Goal: Transaction & Acquisition: Purchase product/service

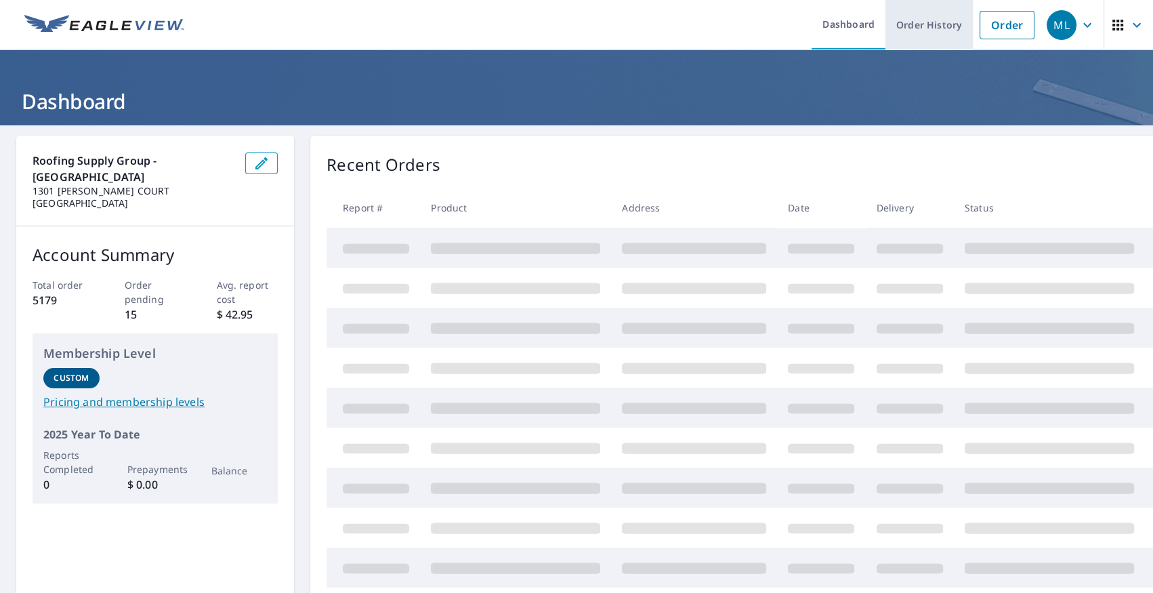
click at [925, 19] on link "Order History" at bounding box center [928, 24] width 87 height 49
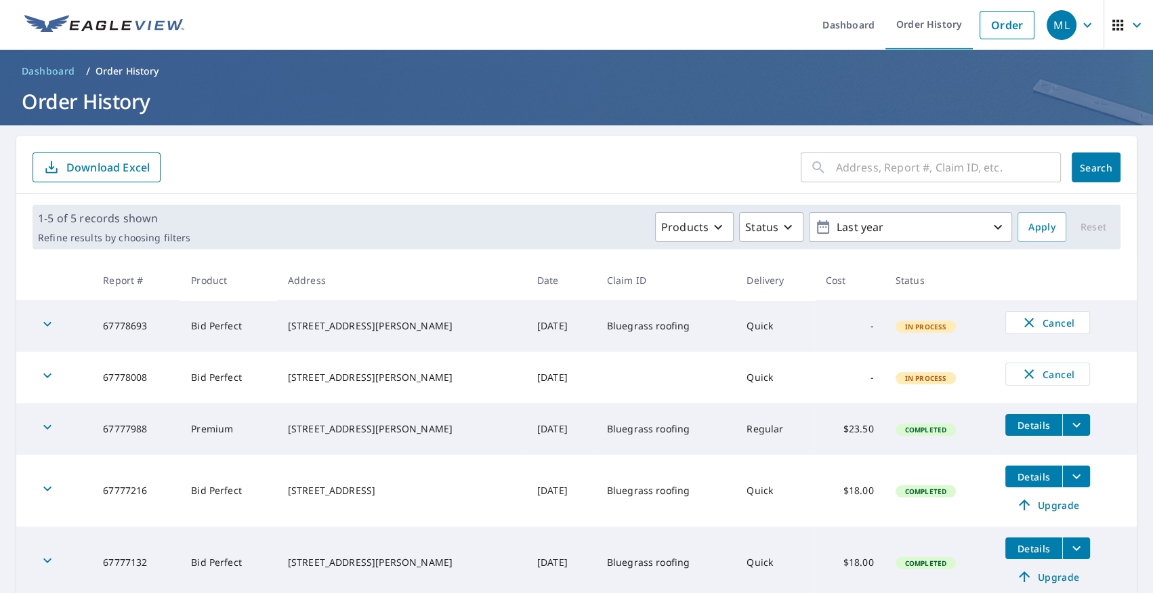
click at [836, 176] on input "text" at bounding box center [948, 167] width 225 height 38
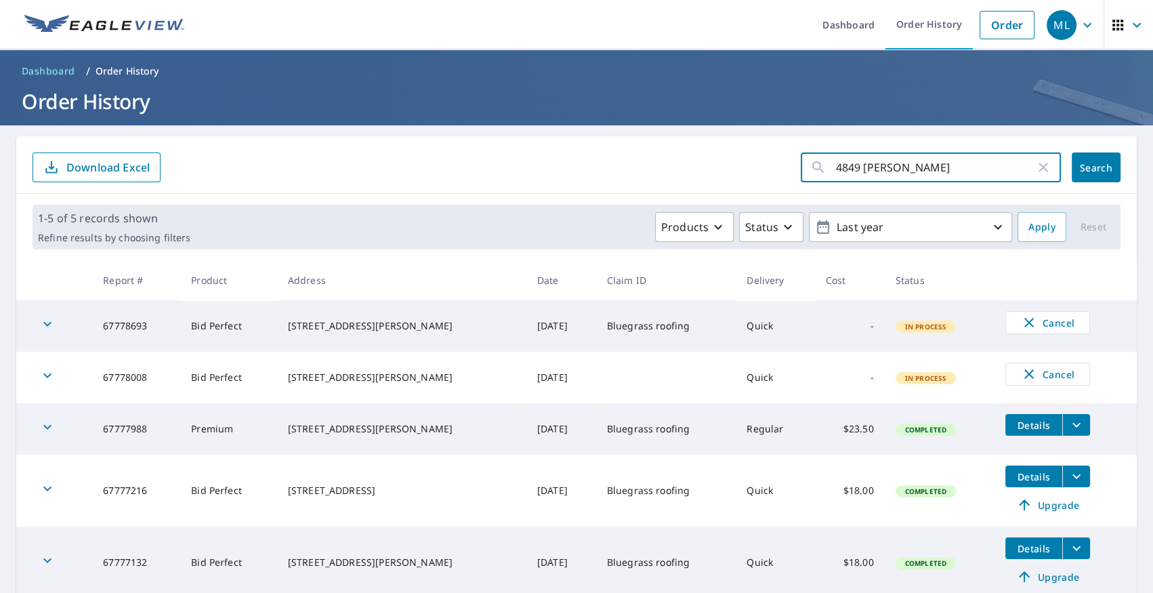
type input "[STREET_ADDRESS][PERSON_NAME]"
click button "Search" at bounding box center [1096, 167] width 49 height 30
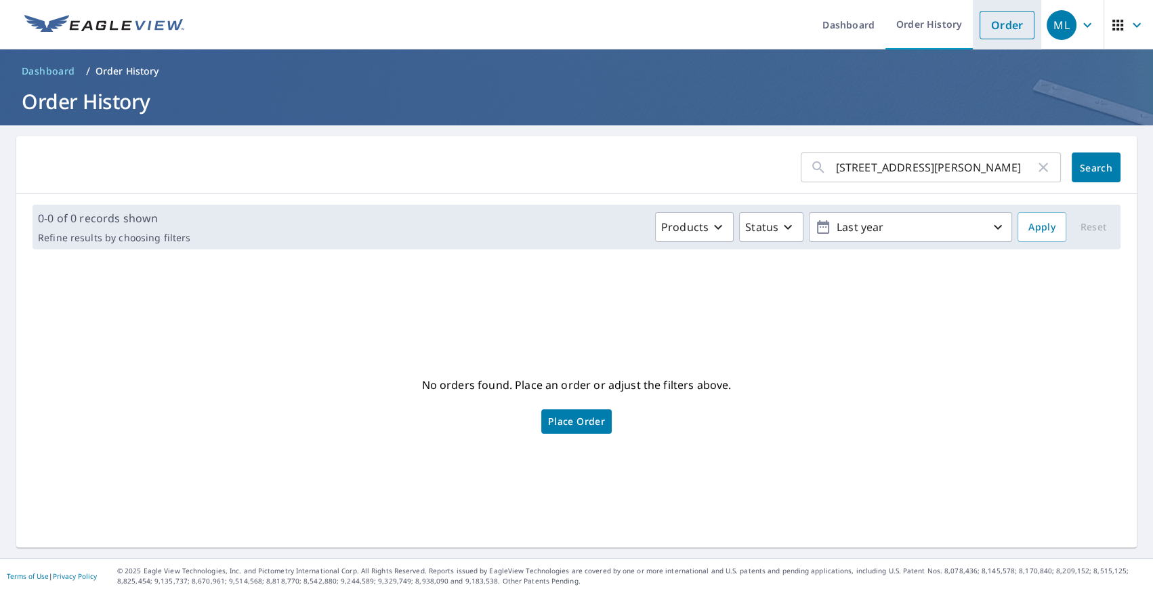
click at [989, 30] on link "Order" at bounding box center [1007, 25] width 55 height 28
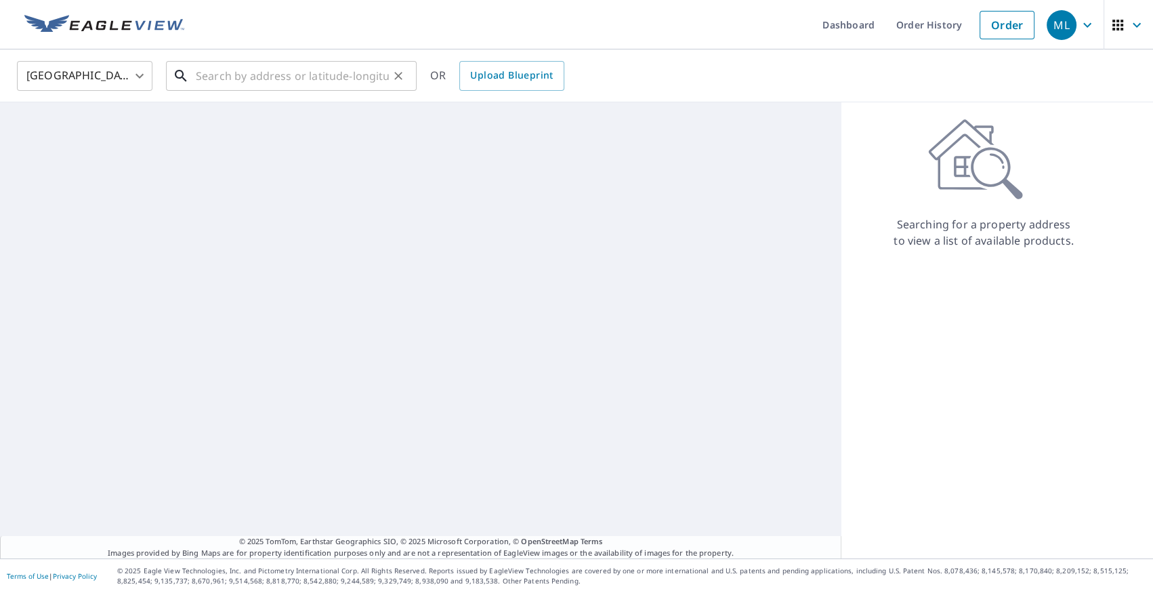
click at [271, 78] on input "text" at bounding box center [292, 76] width 193 height 38
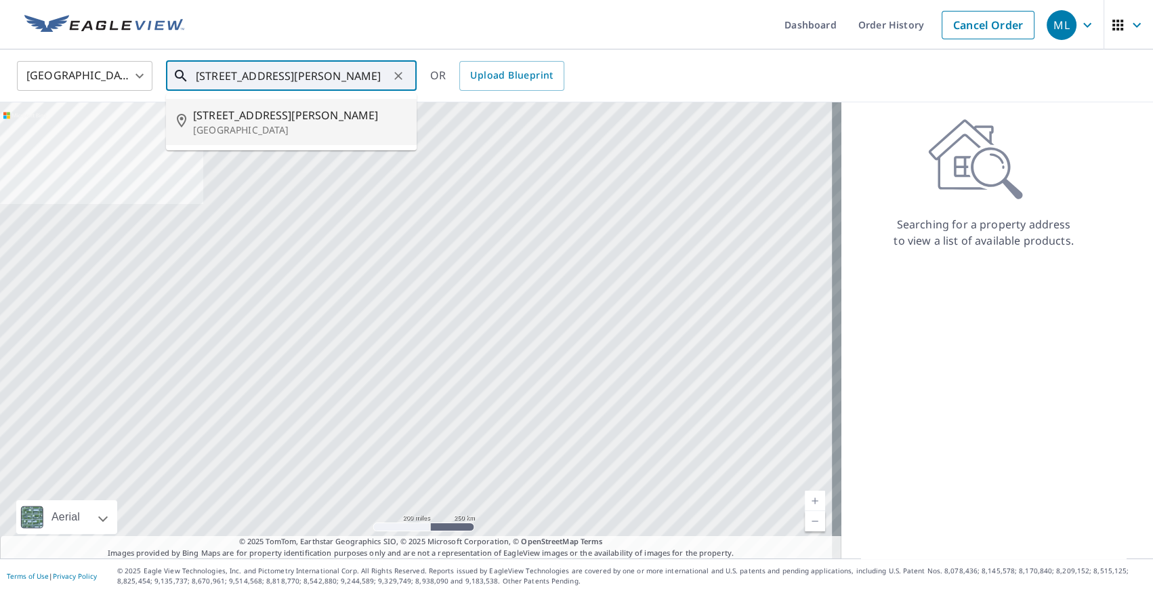
click at [232, 102] on li "[STREET_ADDRESS]" at bounding box center [291, 122] width 251 height 46
type input "[STREET_ADDRESS]"
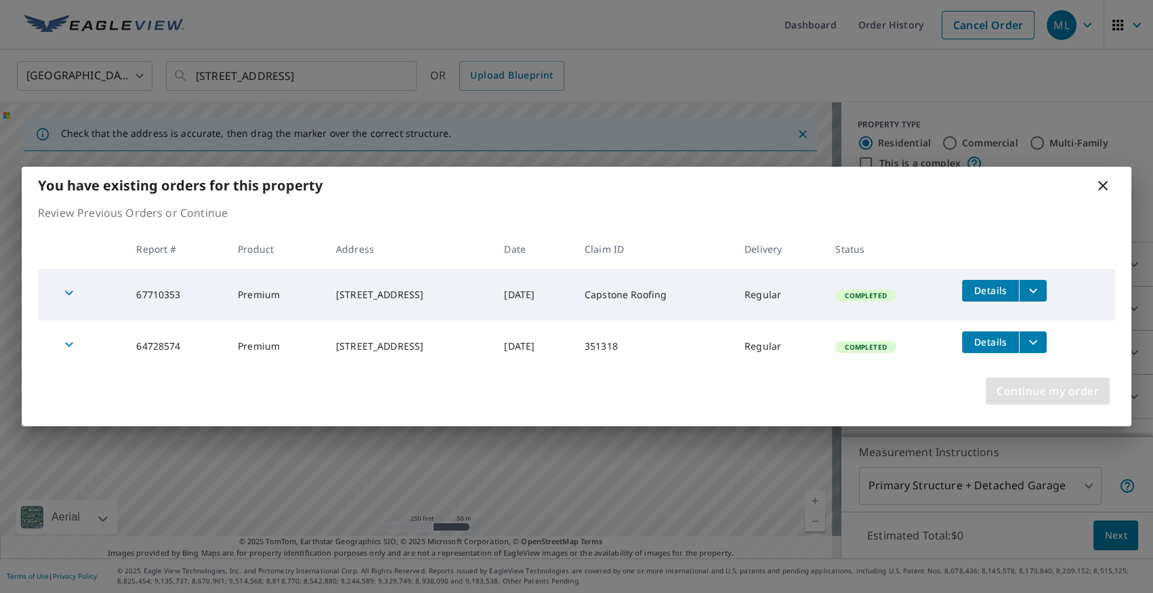
click at [1015, 383] on span "Continue my order" at bounding box center [1048, 390] width 102 height 19
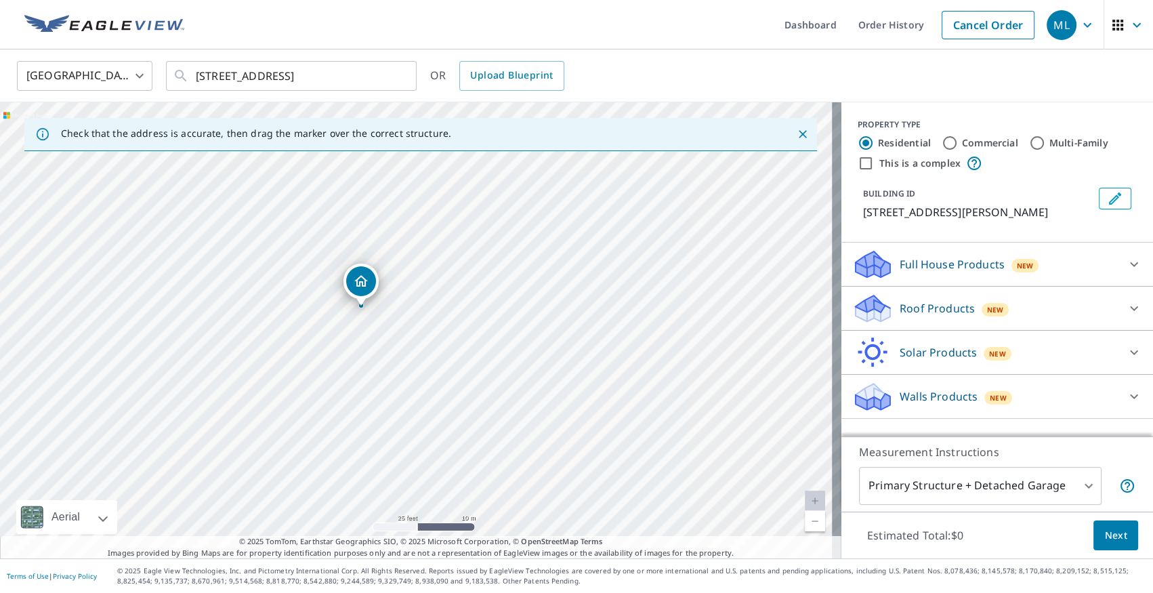
click at [900, 304] on p "Roof Products" at bounding box center [937, 308] width 75 height 16
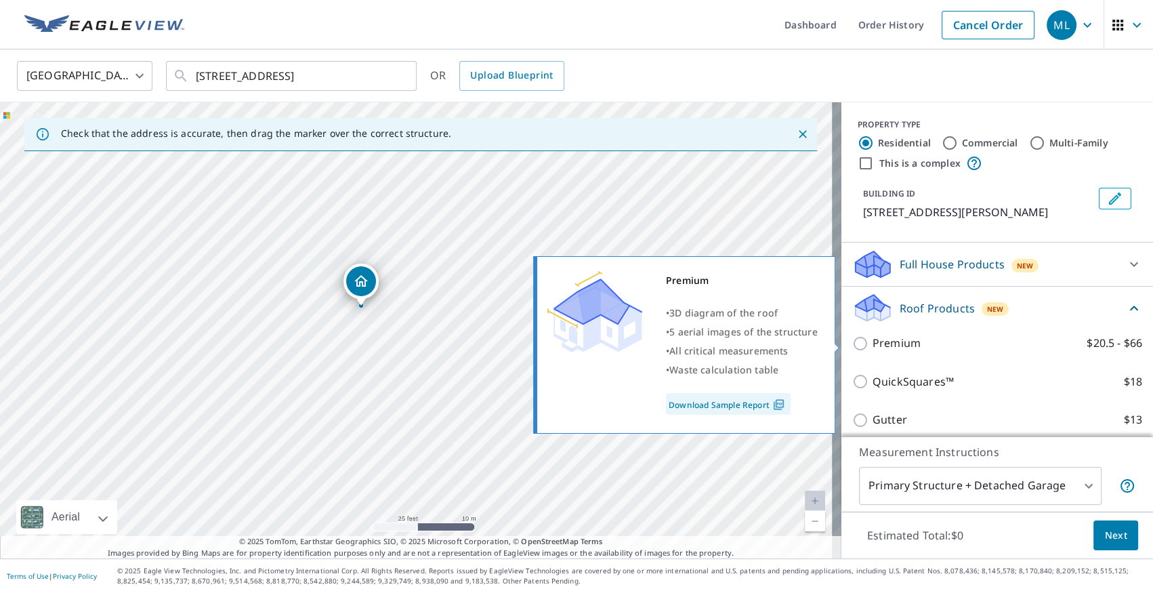
click at [903, 345] on p "Premium" at bounding box center [897, 343] width 48 height 17
click at [873, 345] on input "Premium $20.5 - $66" at bounding box center [862, 343] width 20 height 16
checkbox input "true"
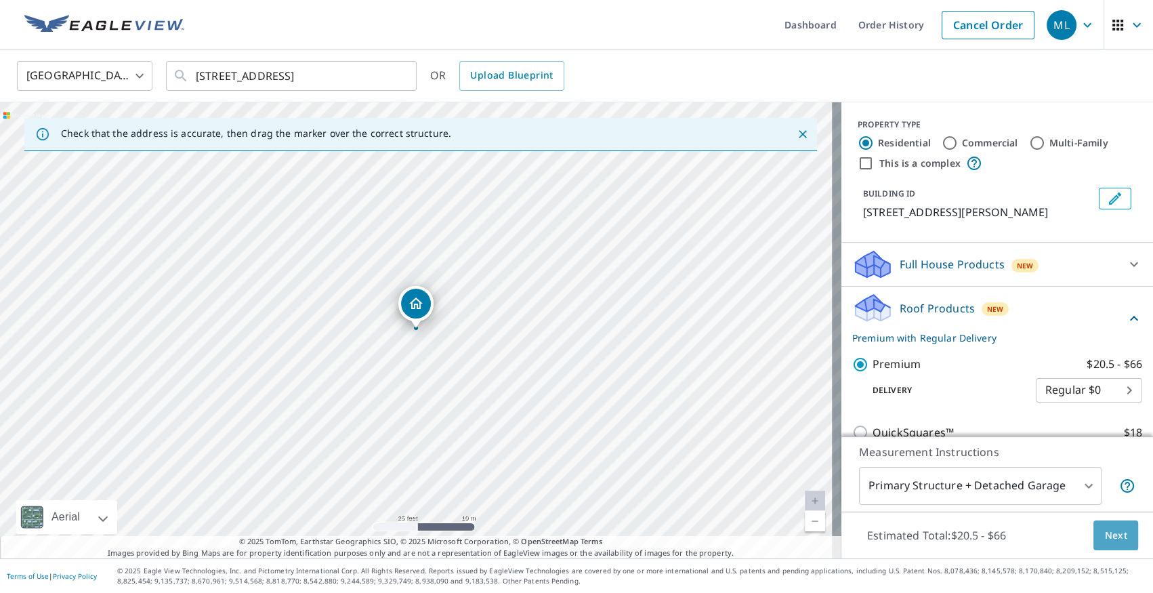
click at [1110, 542] on span "Next" at bounding box center [1115, 535] width 23 height 17
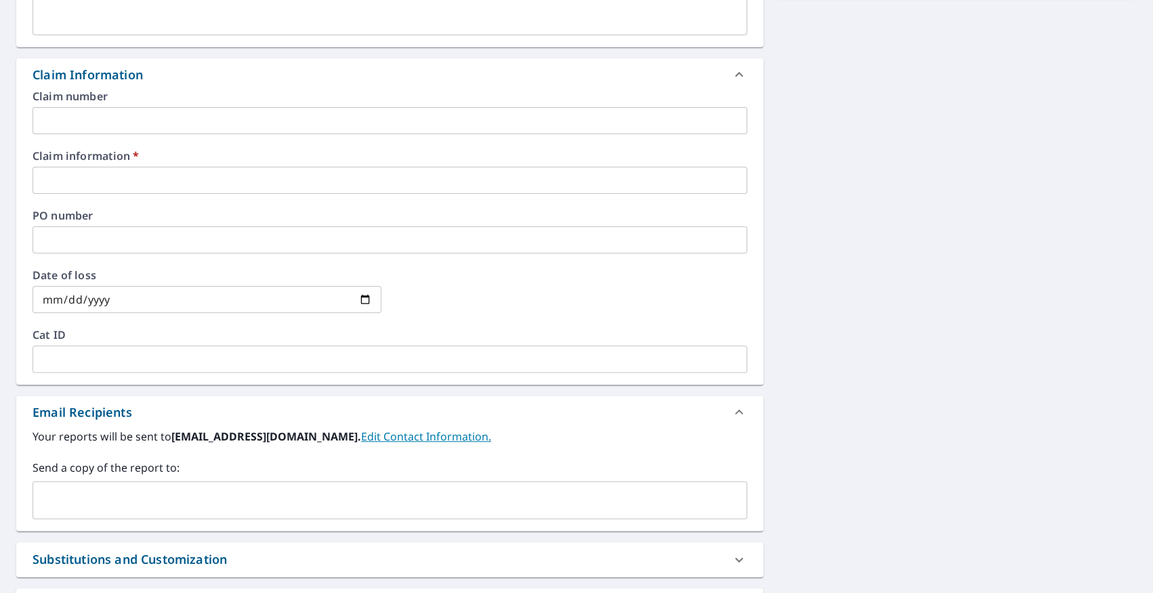
scroll to position [513, 0]
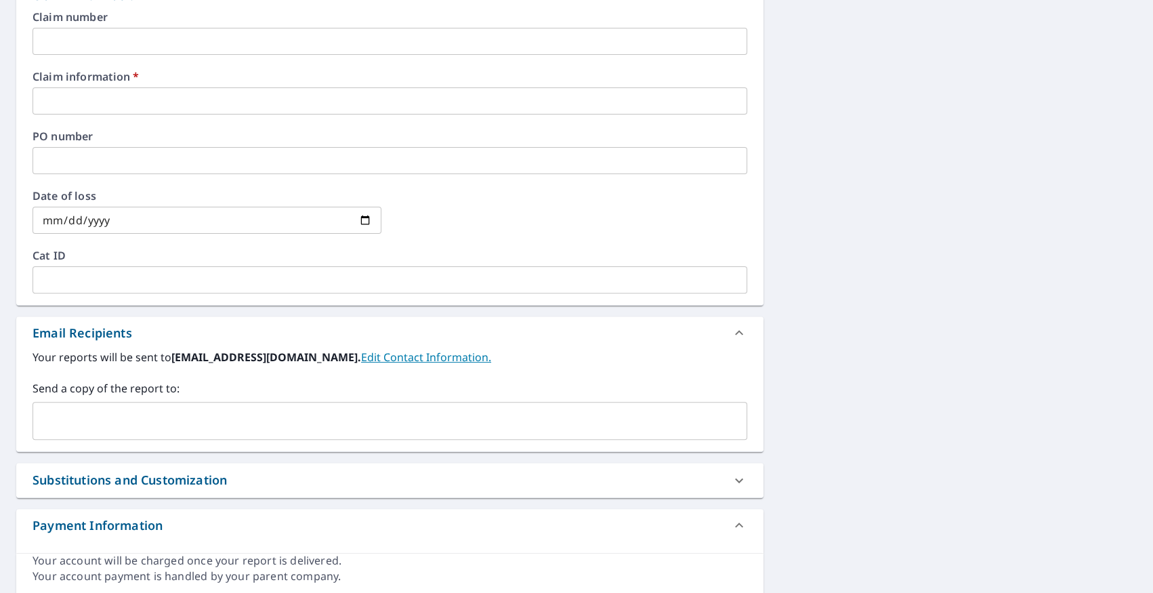
click at [345, 413] on input "text" at bounding box center [380, 421] width 682 height 26
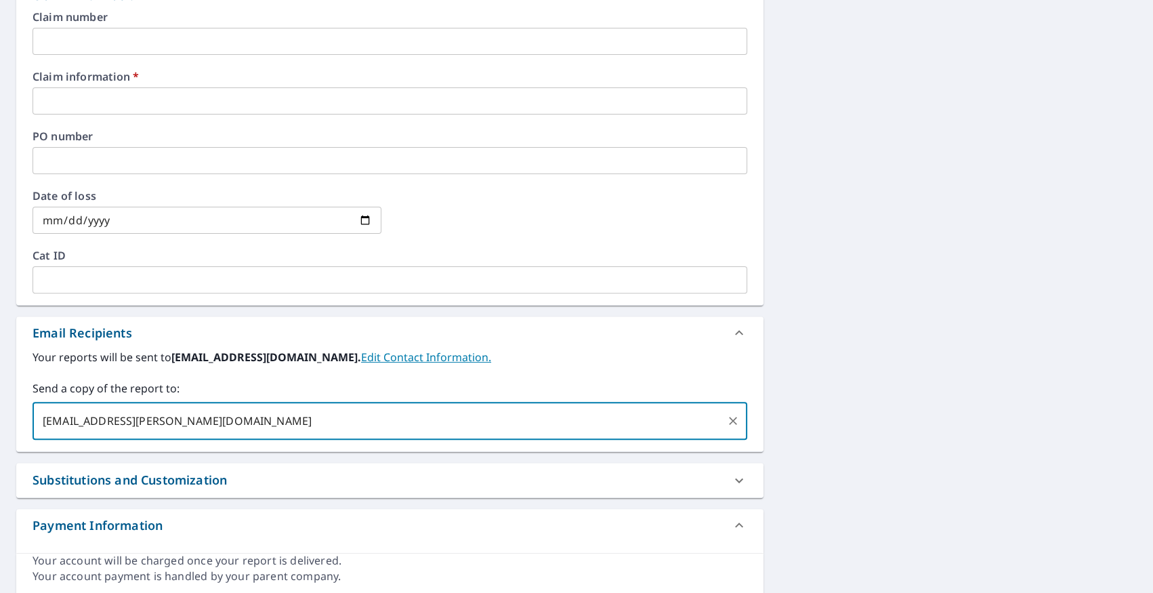
type input "[EMAIL_ADDRESS][PERSON_NAME][DOMAIN_NAME]"
checkbox input "true"
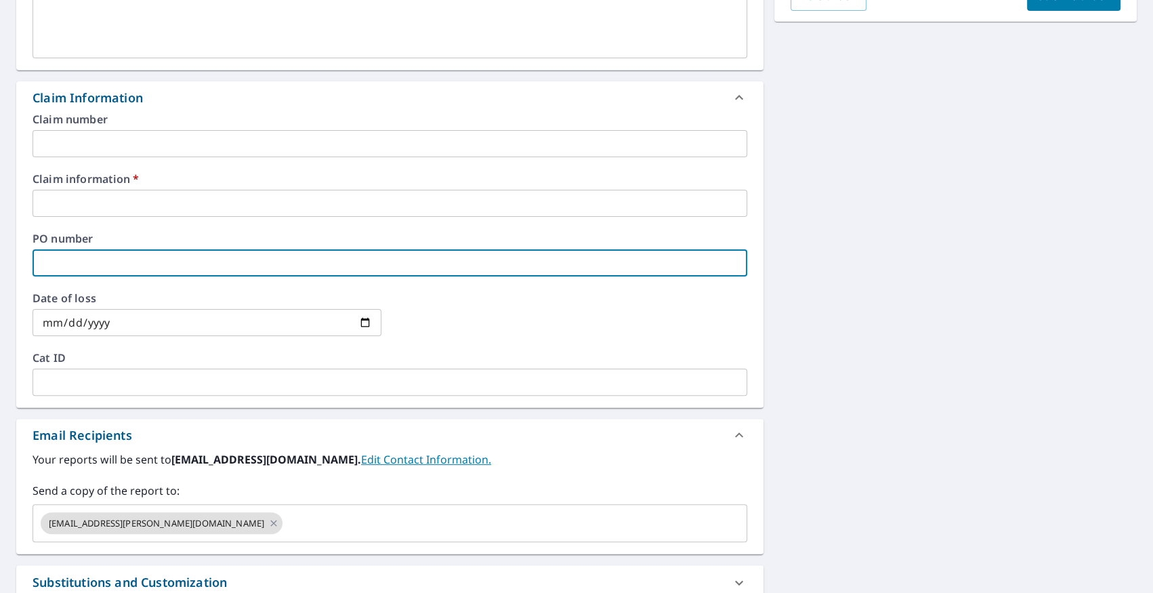
click at [185, 249] on input "text" at bounding box center [390, 262] width 715 height 27
type input "M"
checkbox input "true"
type input "MM"
checkbox input "true"
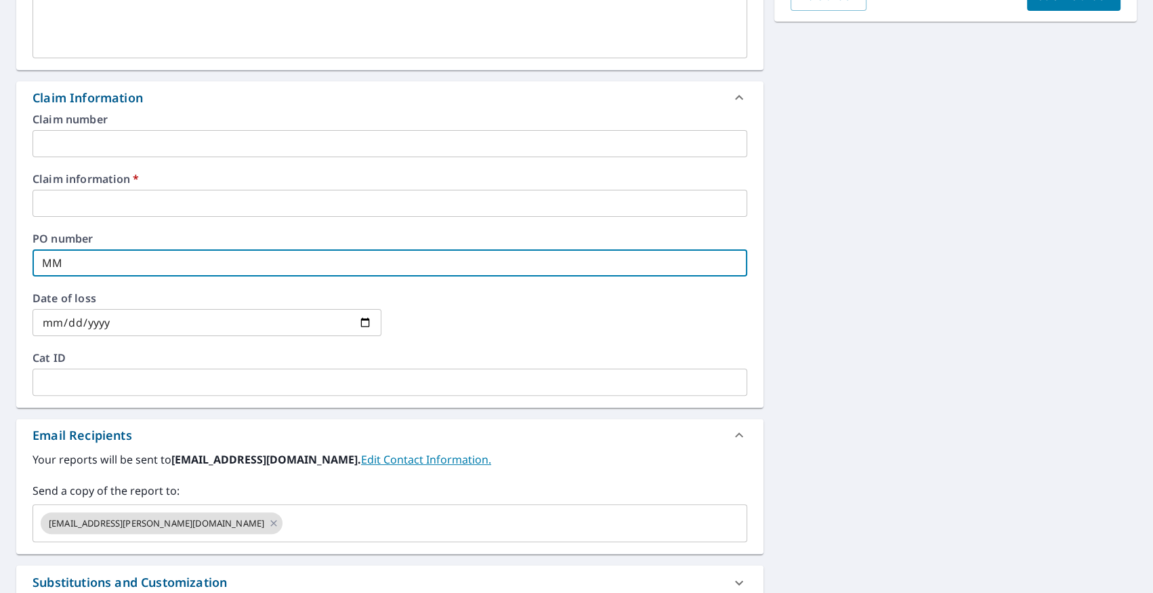
type input "MMJ"
checkbox input "true"
type input "MMJ"
checkbox input "true"
type input "MMJ"
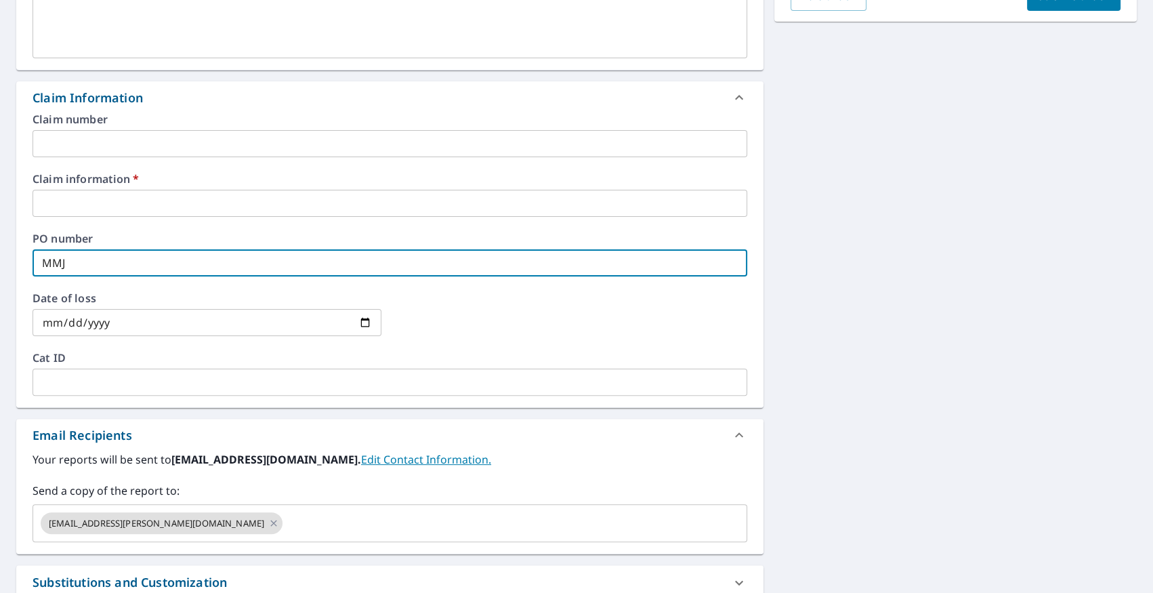
click at [196, 196] on input "text" at bounding box center [390, 203] width 715 height 27
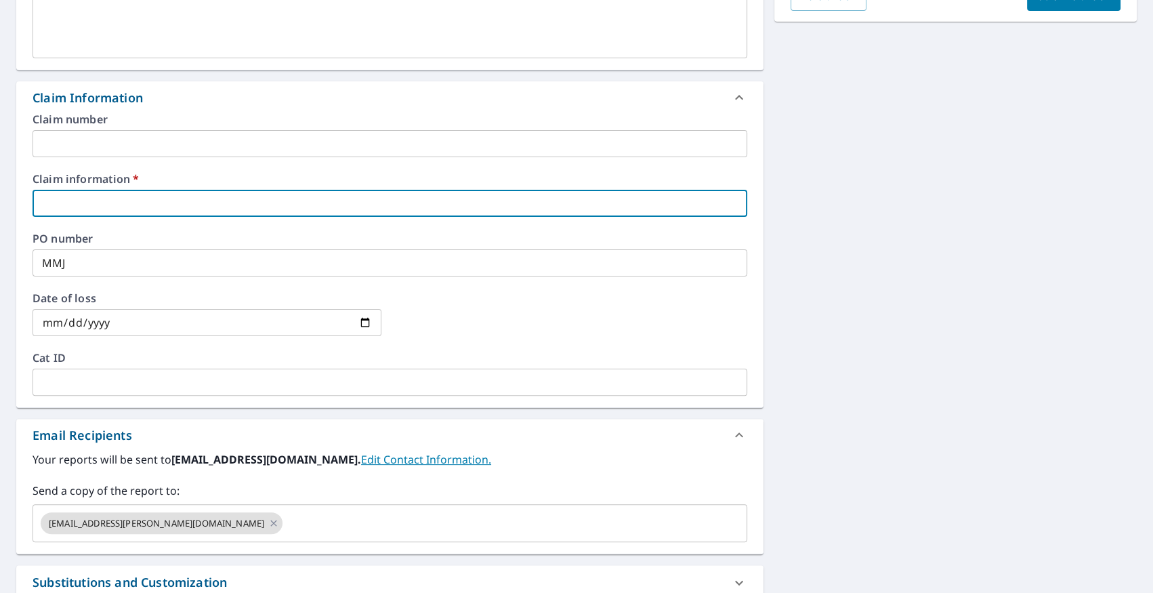
type input "M"
checkbox input "true"
type input "MM"
checkbox input "true"
type input "MMJ"
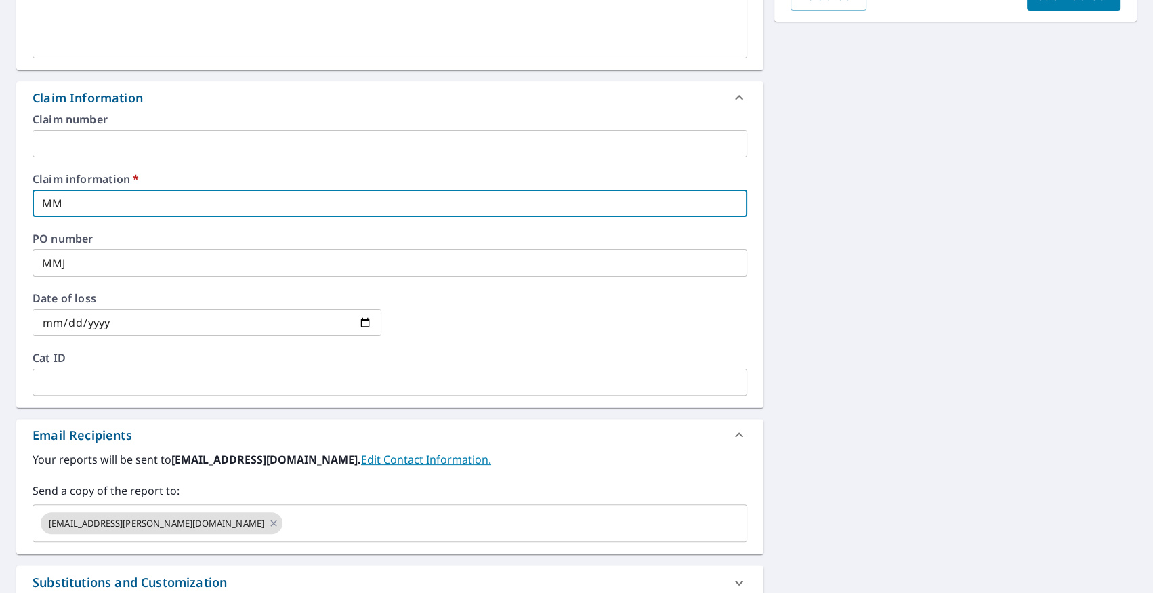
checkbox input "true"
type input "MMJ"
checkbox input "true"
type input "MMJ"
click at [230, 151] on input "text" at bounding box center [390, 143] width 715 height 27
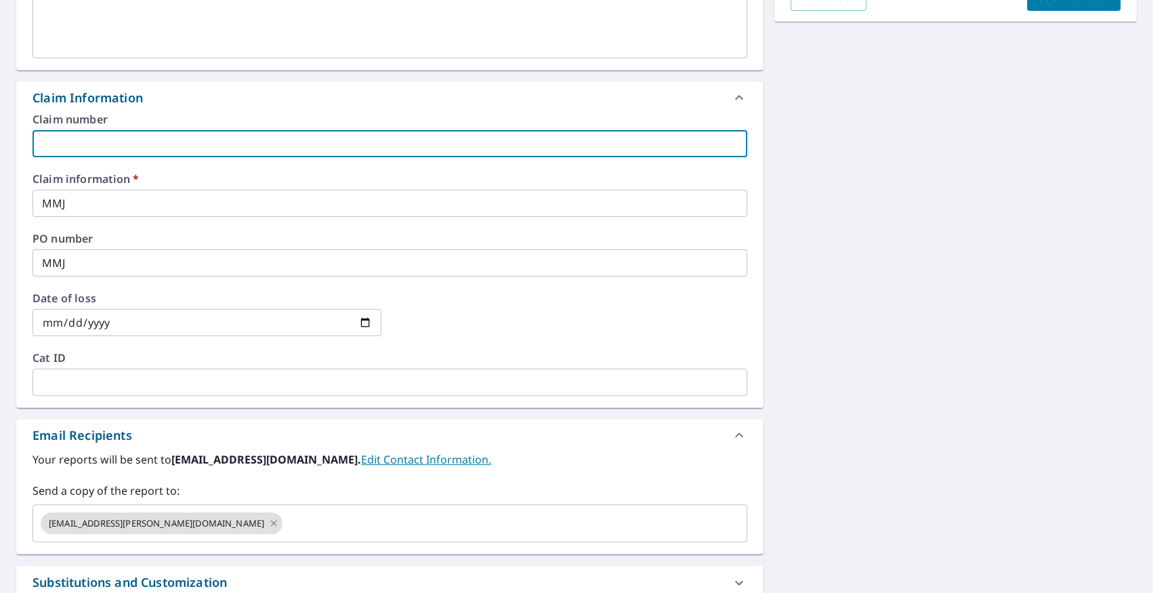
type input "M"
checkbox input "true"
type input "MM"
checkbox input "true"
type input "MMJ"
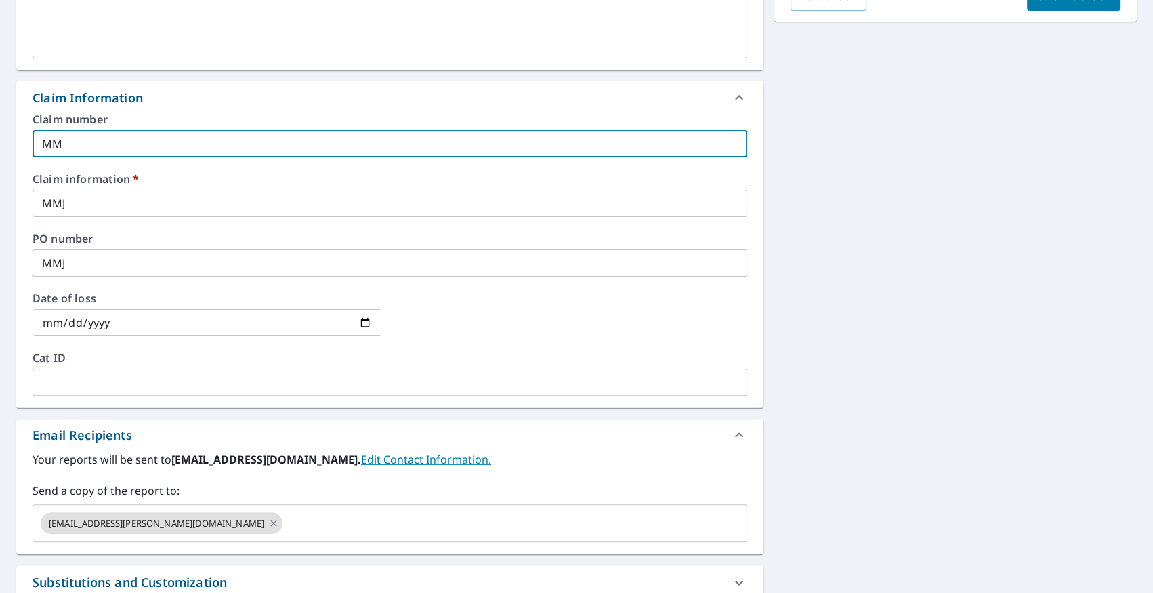
checkbox input "true"
type input "MMJn"
checkbox input "true"
type input "MMJn"
checkbox input "true"
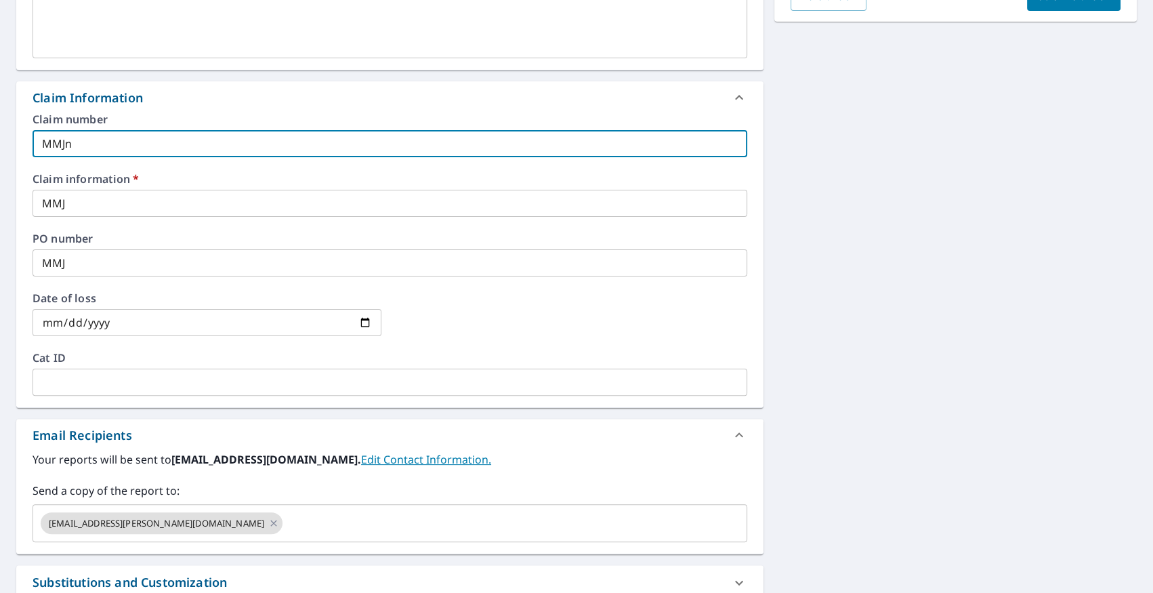
type input "MMJn"
checkbox input "true"
type input "MMJ"
checkbox input "true"
type input "MMJ"
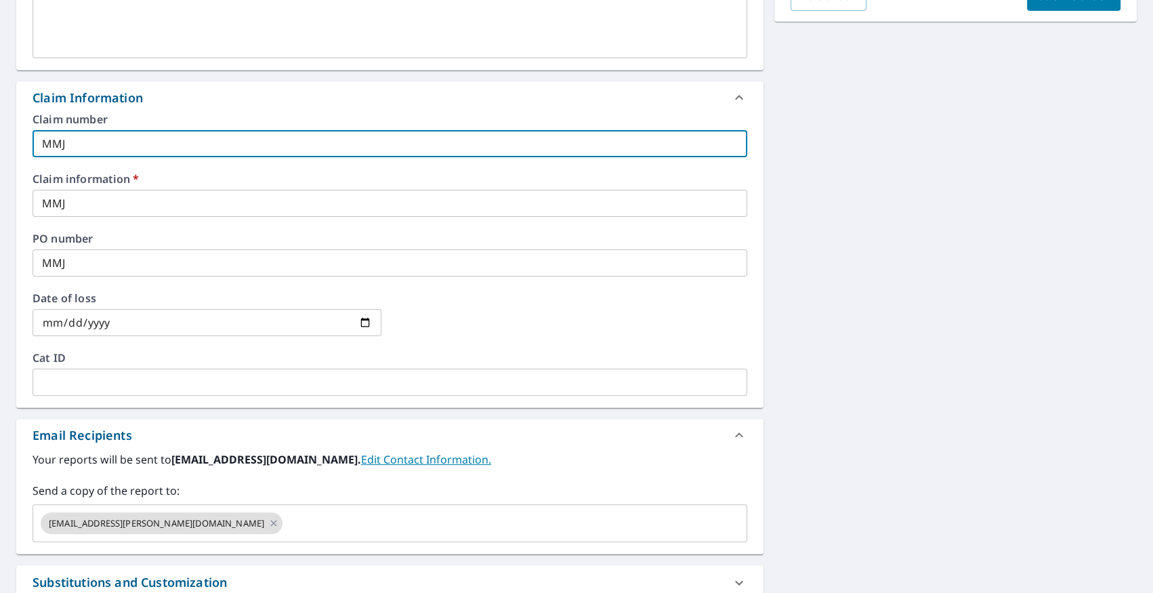
checkbox input "true"
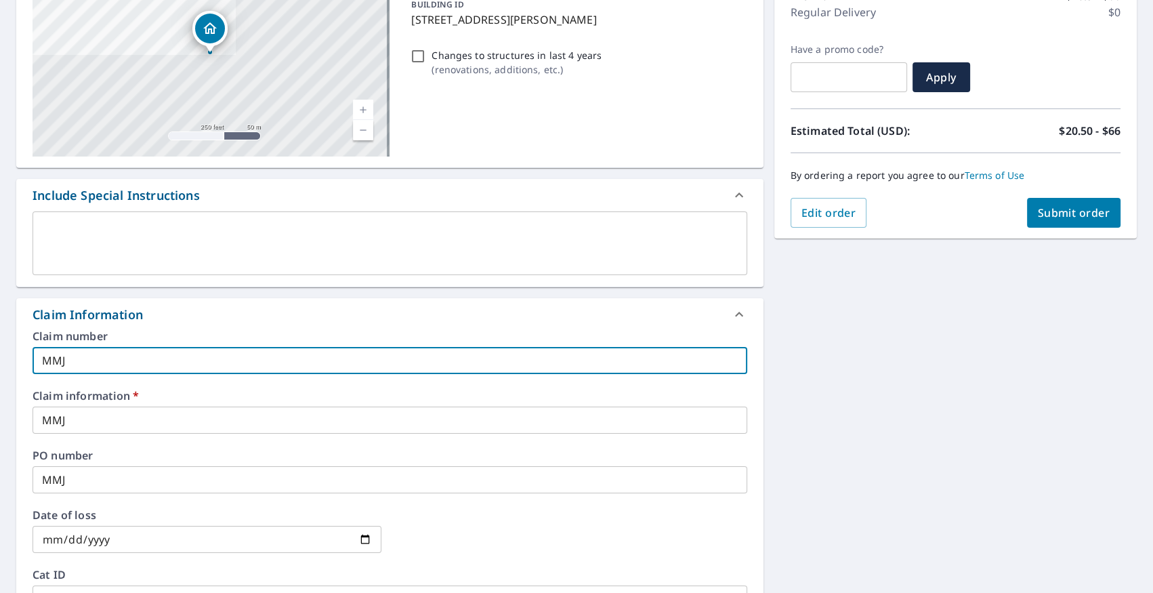
scroll to position [0, 0]
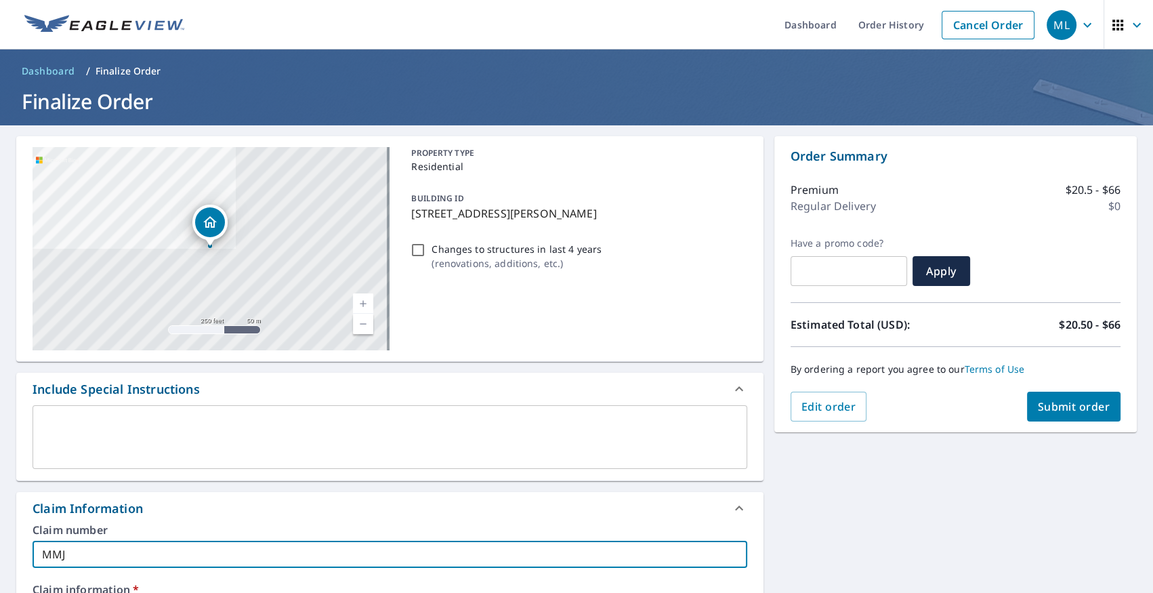
type input "MMJ"
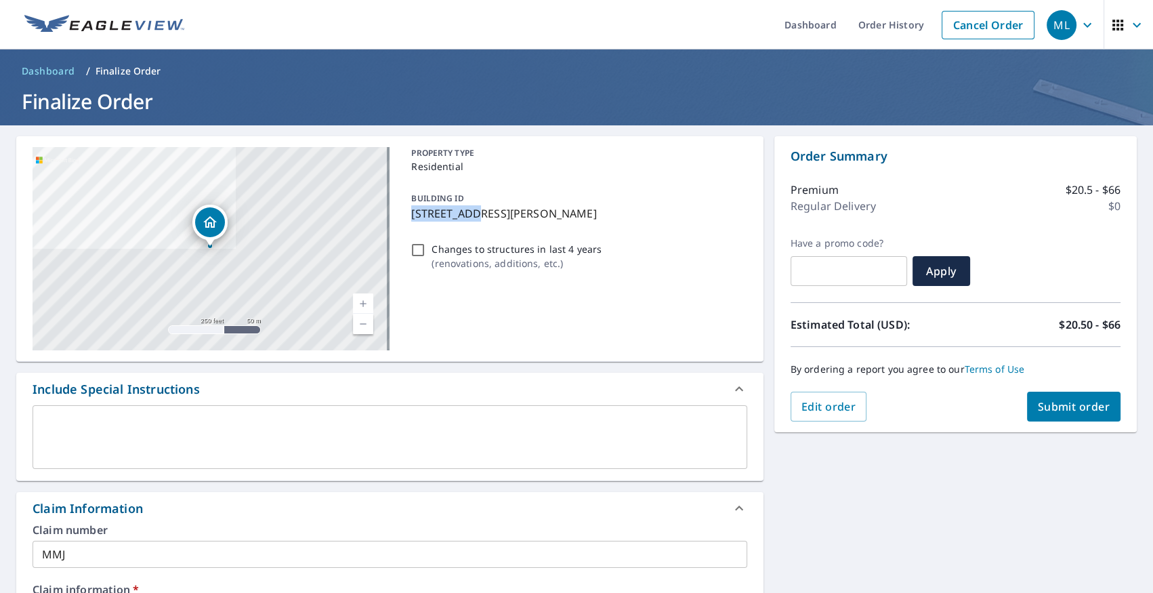
drag, startPoint x: 408, startPoint y: 213, endPoint x: 471, endPoint y: 230, distance: 65.1
click at [471, 230] on div "PROPERTY TYPE Residential BUILDING ID [STREET_ADDRESS] Changes to structures in…" at bounding box center [576, 248] width 341 height 203
checkbox input "true"
copy p "[STREET_ADDRESS][PERSON_NAME]"
click at [256, 539] on div "Claim number MMJ ​" at bounding box center [390, 545] width 715 height 43
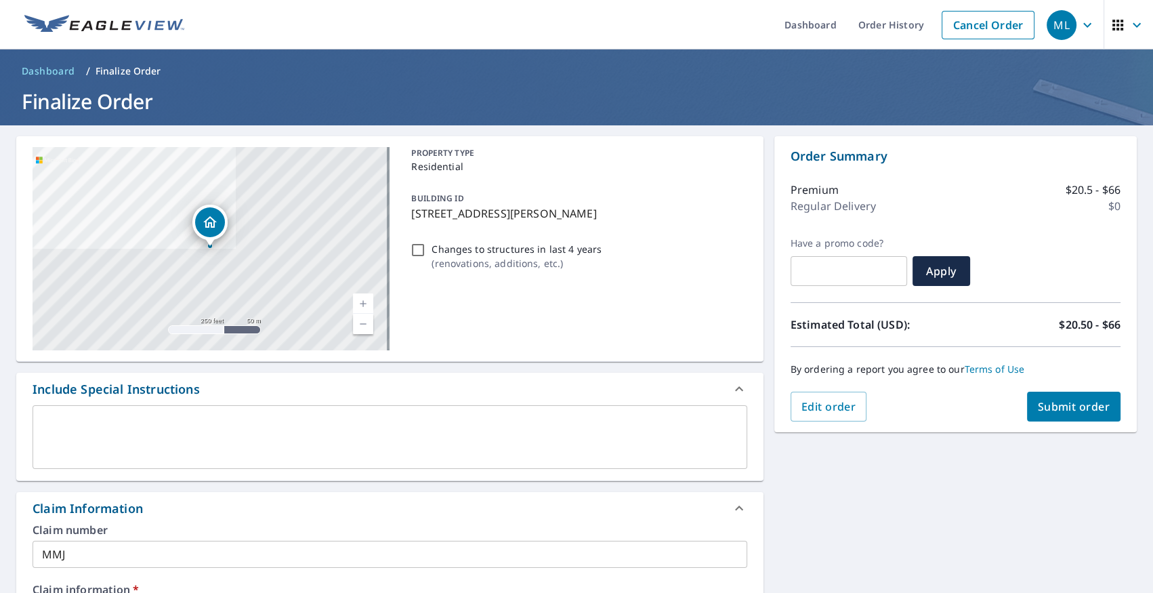
click at [263, 558] on input "MMJ" at bounding box center [390, 554] width 715 height 27
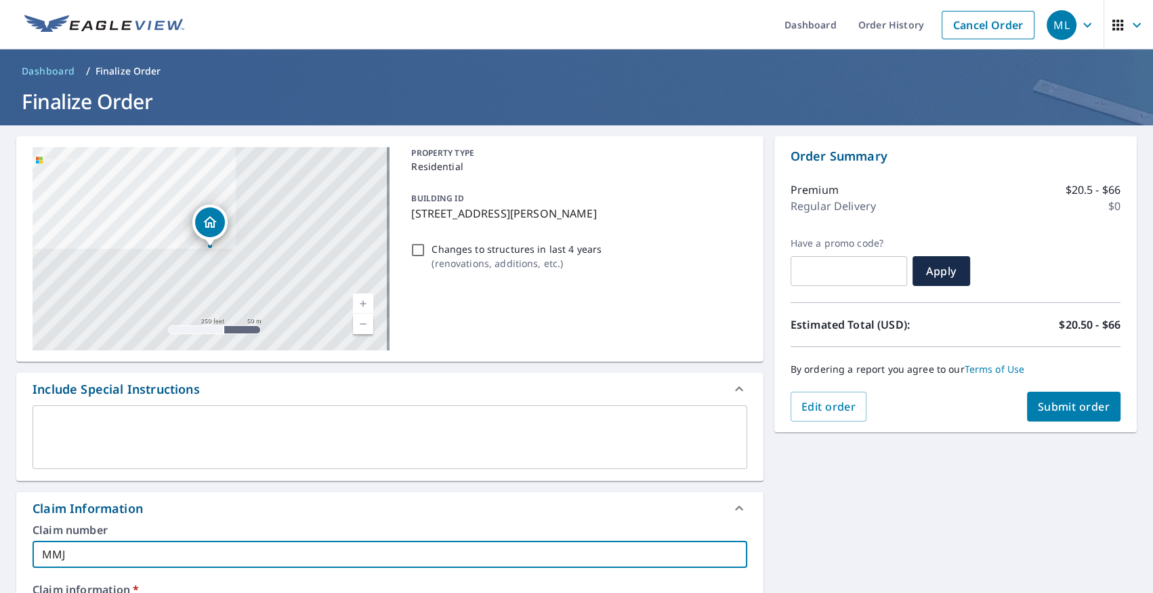
paste input "[STREET_ADDRESS][PERSON_NAME]"
type input "MMJ [STREET_ADDRESS][PERSON_NAME]"
checkbox input "true"
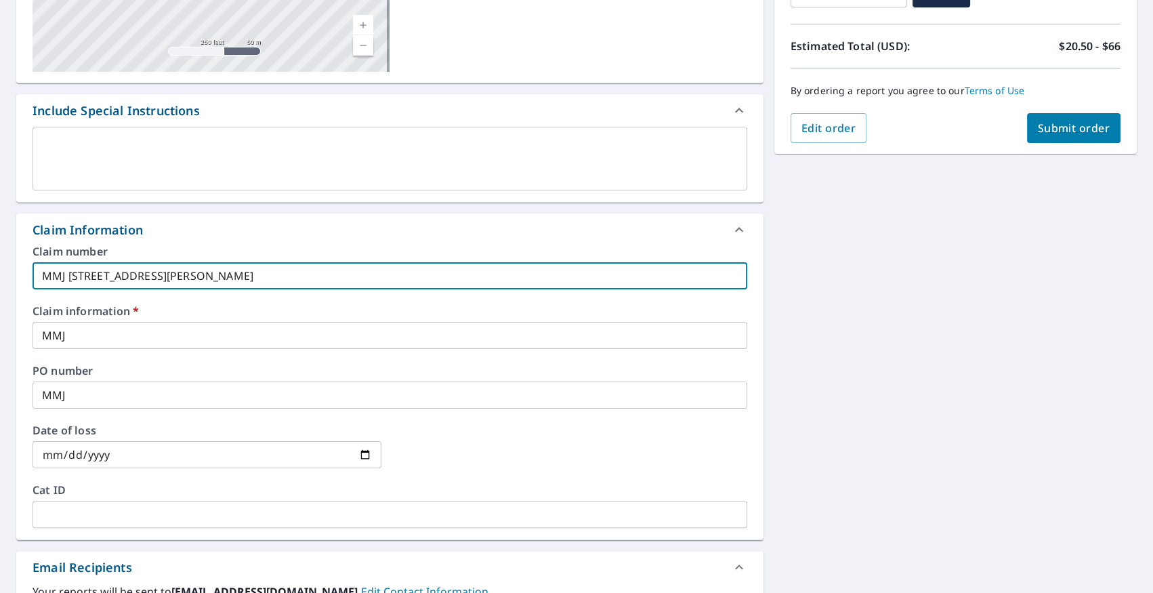
scroll to position [308, 0]
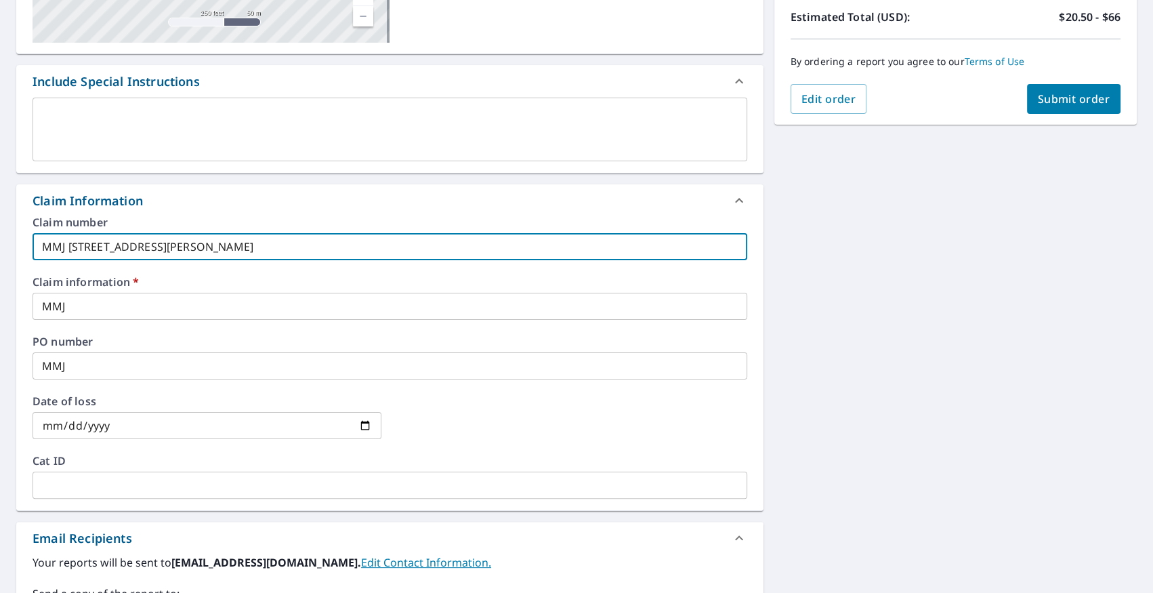
type input "MMJ [STREET_ADDRESS][PERSON_NAME]"
click at [213, 369] on input "MMJ" at bounding box center [390, 365] width 715 height 27
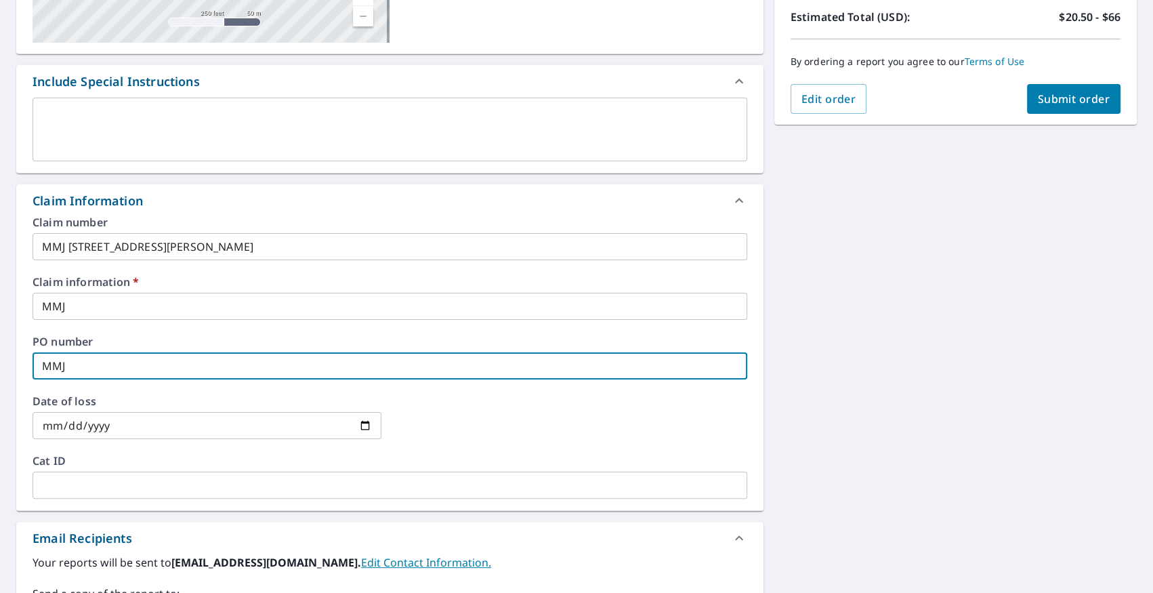
paste input "[STREET_ADDRESS][PERSON_NAME]"
type input "MMJ [STREET_ADDRESS][PERSON_NAME]"
checkbox input "true"
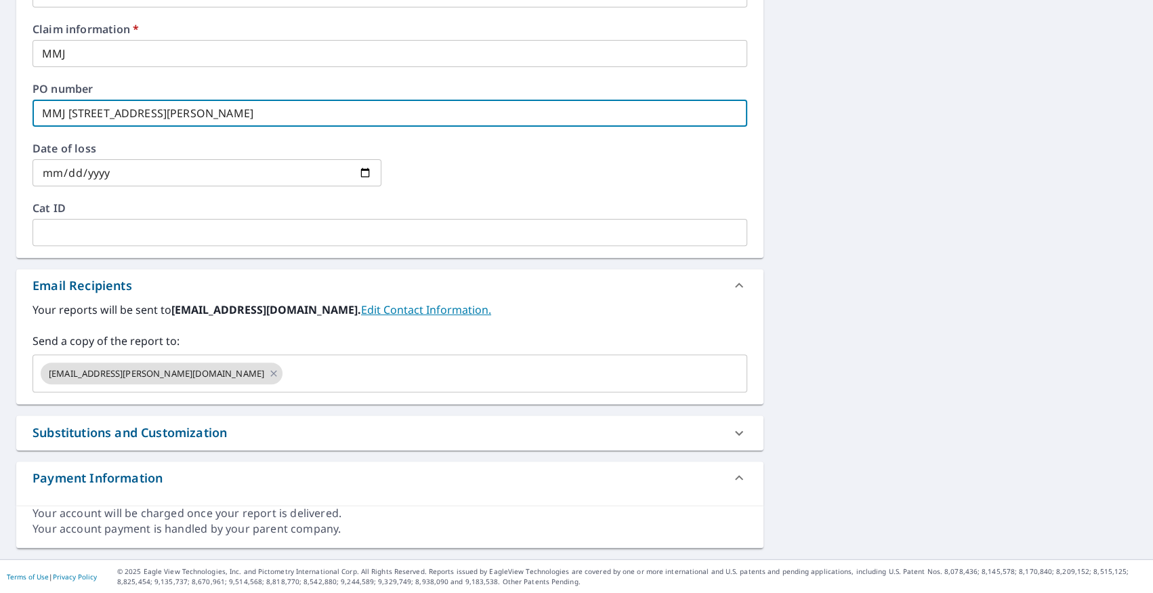
scroll to position [0, 0]
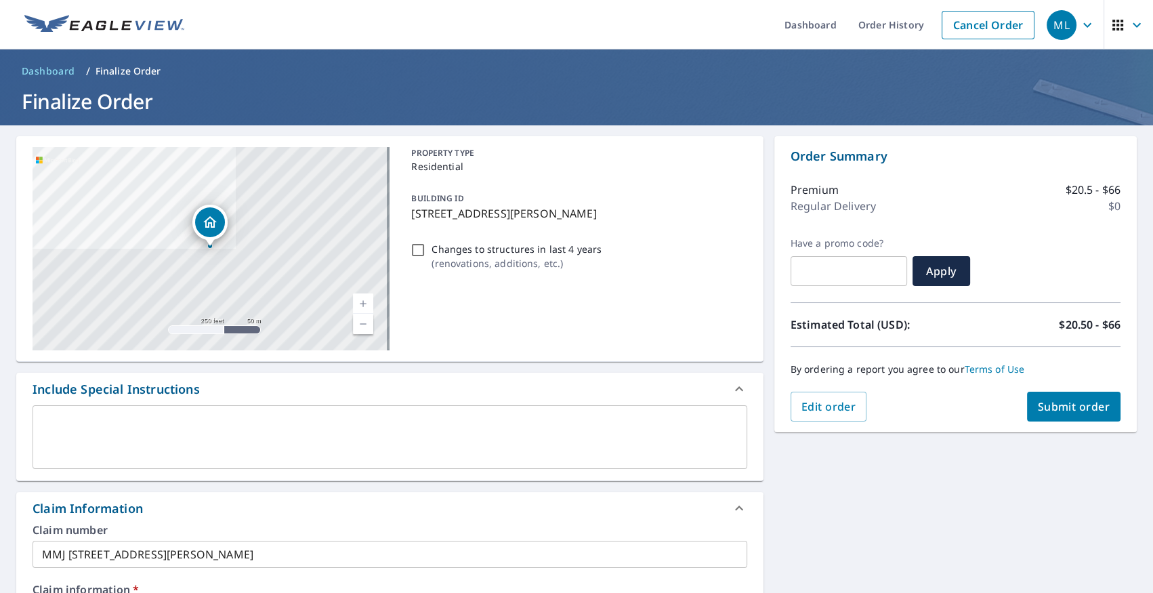
type input "MMJ [STREET_ADDRESS][PERSON_NAME]"
click at [1074, 413] on button "Submit order" at bounding box center [1074, 407] width 94 height 30
checkbox input "true"
